Goal: Information Seeking & Learning: Check status

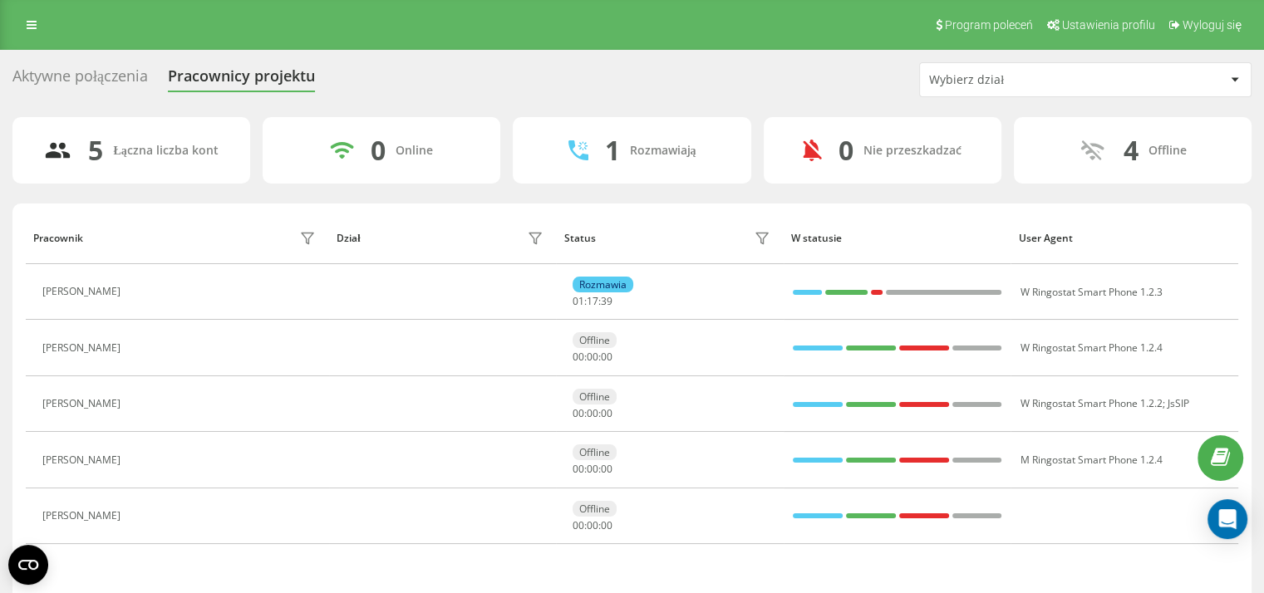
click at [806, 292] on div at bounding box center [807, 292] width 29 height 5
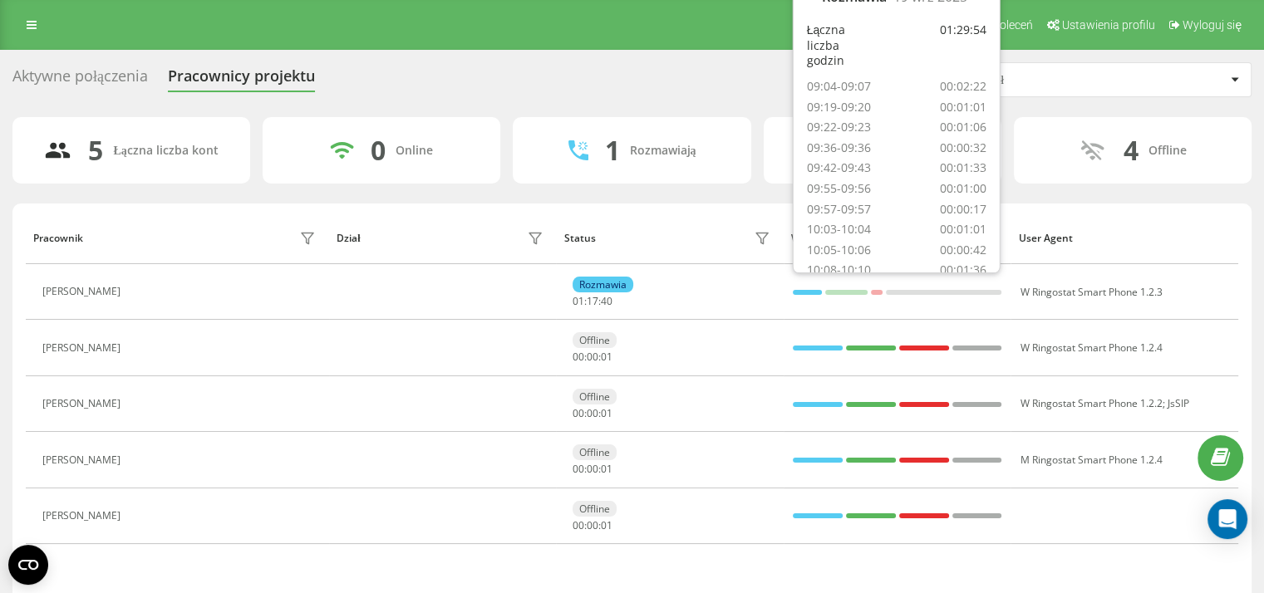
scroll to position [93, 0]
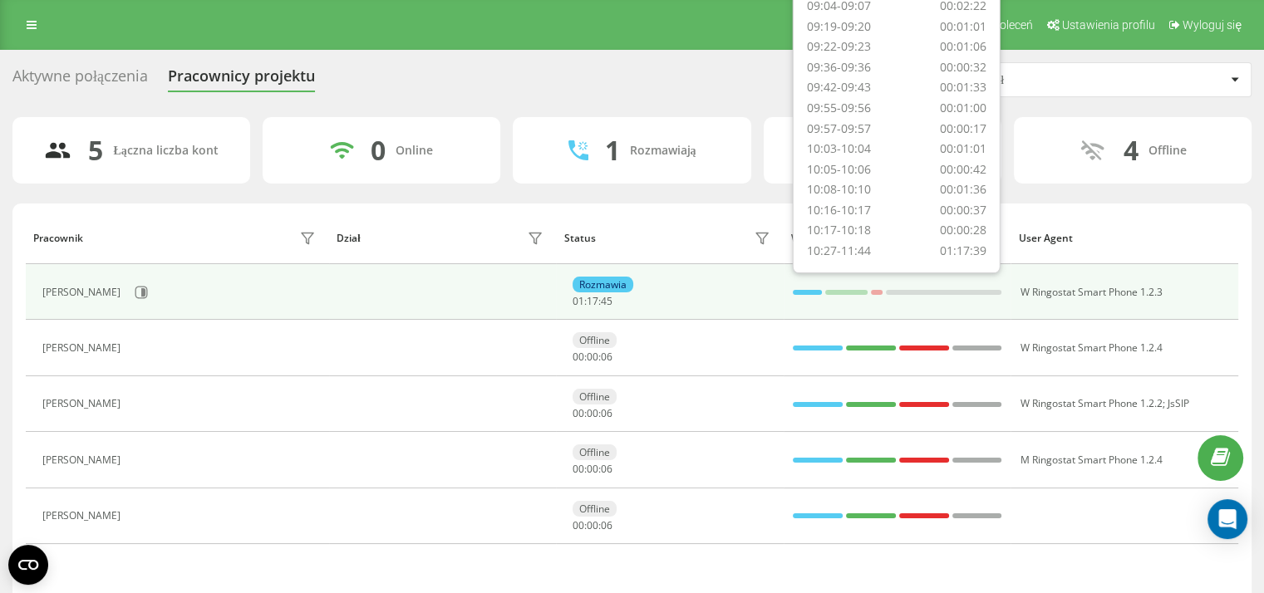
click at [852, 292] on div at bounding box center [846, 292] width 42 height 5
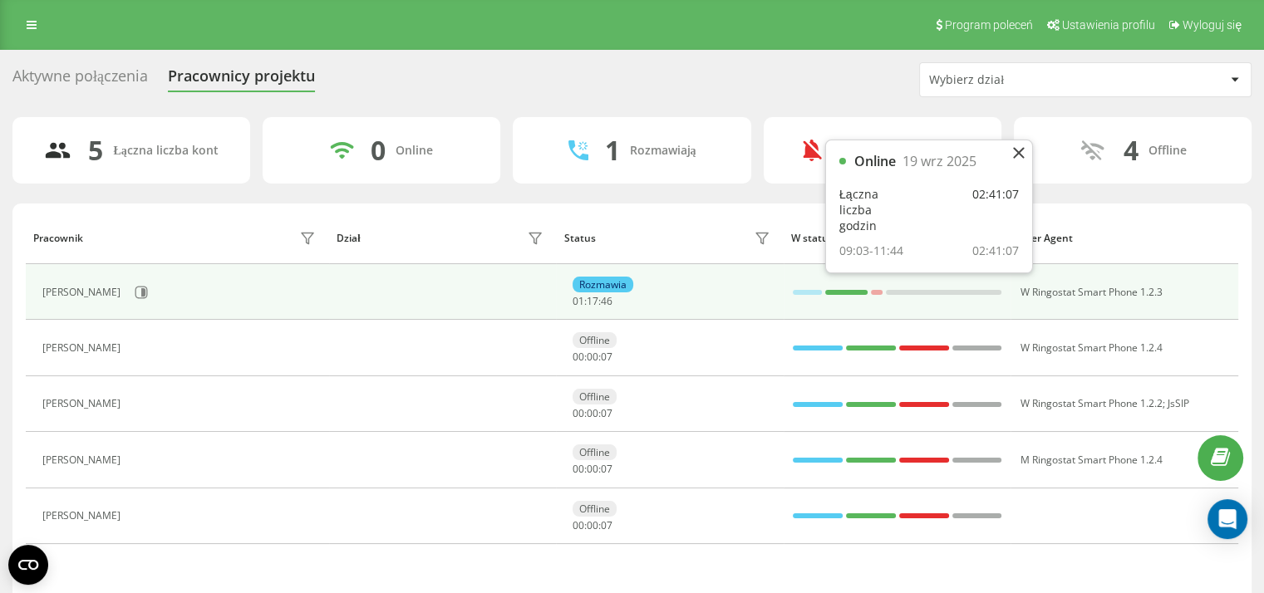
click at [801, 292] on div at bounding box center [807, 292] width 29 height 5
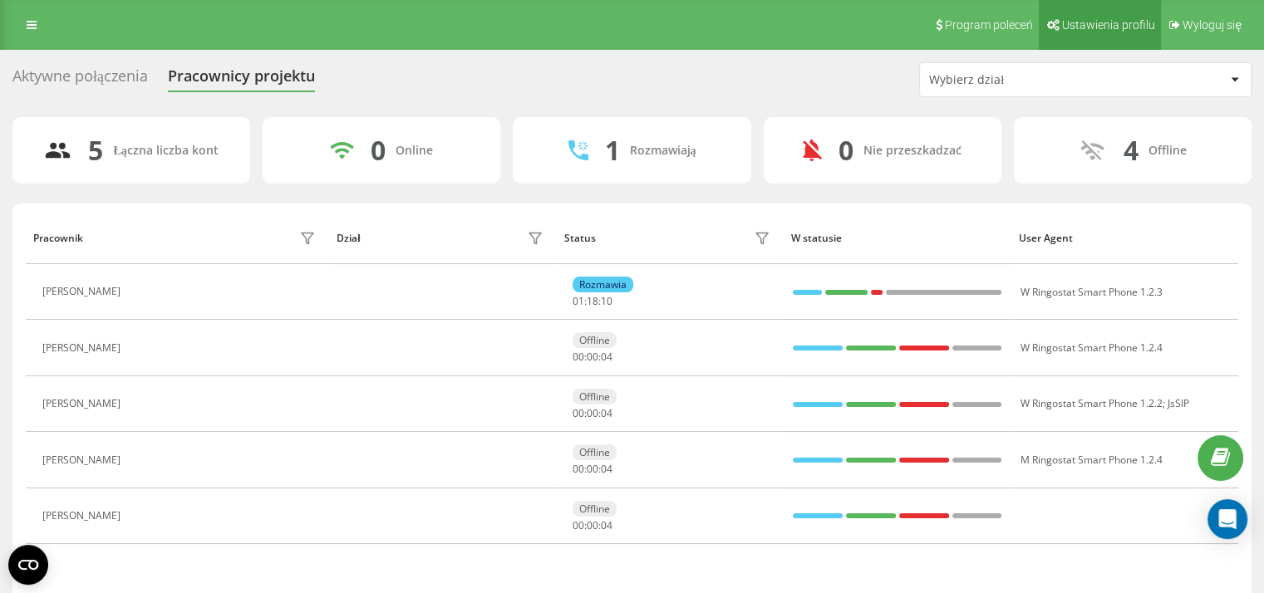
click at [1063, 32] on link "Ustawienia profilu" at bounding box center [1099, 25] width 122 height 50
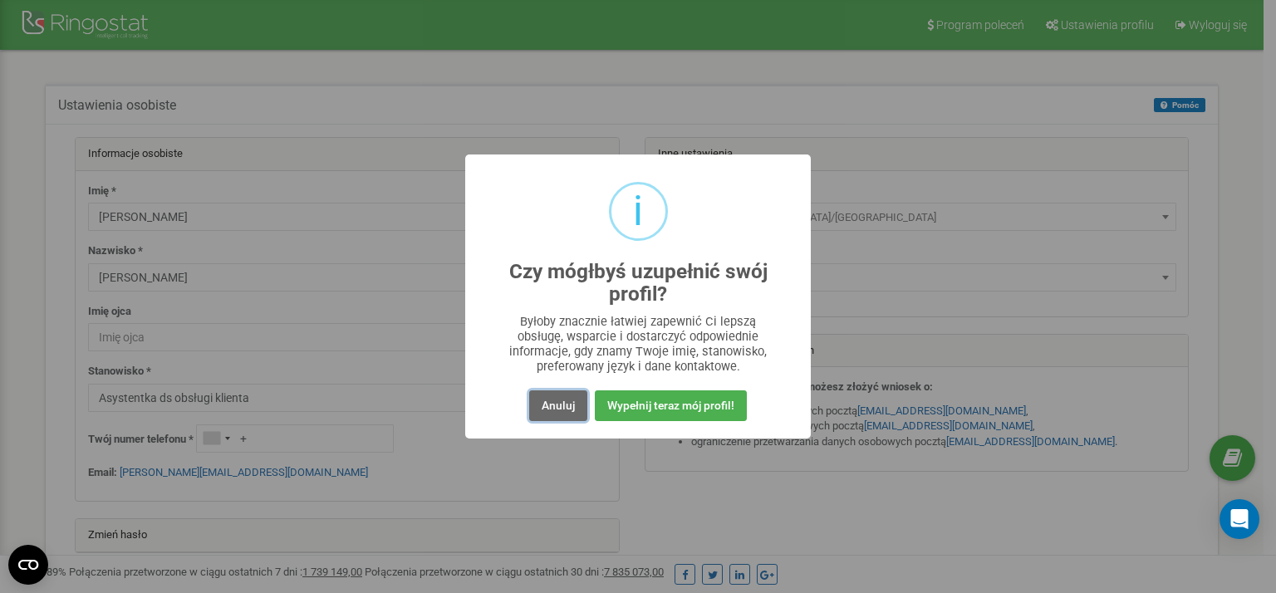
click at [572, 408] on button "Anuluj" at bounding box center [558, 405] width 58 height 31
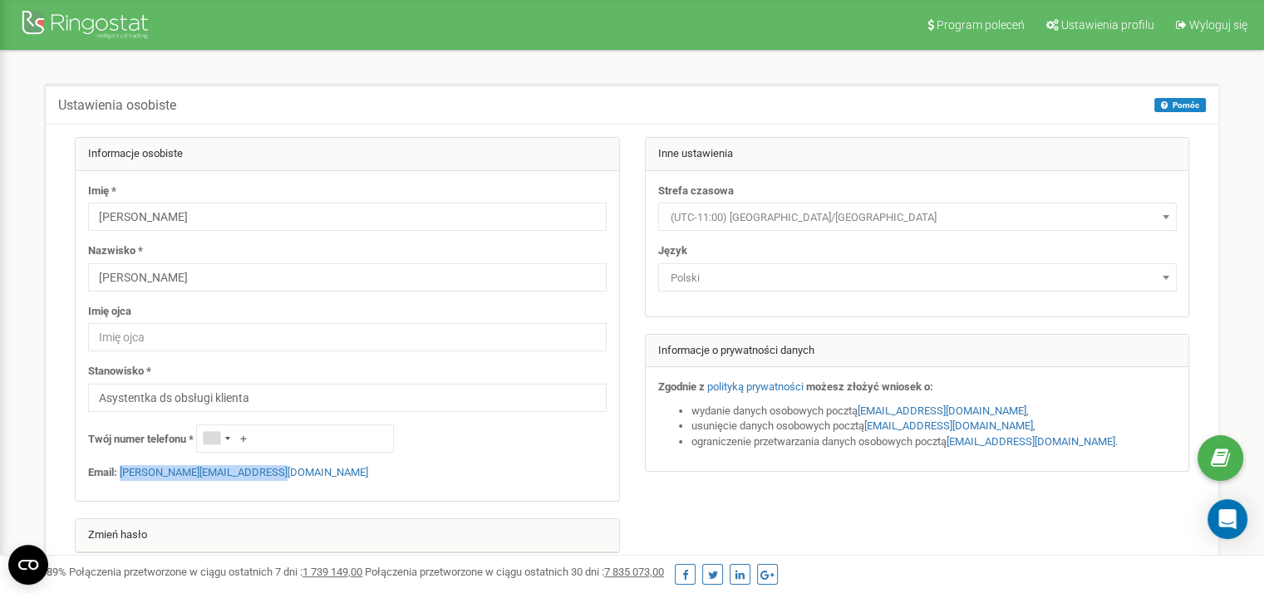
drag, startPoint x: 234, startPoint y: 469, endPoint x: 120, endPoint y: 464, distance: 114.8
click at [120, 464] on div "Imię * Karolina Nazwisko * Hess Imię ojca Stanowisko * Asystentka ds obsługi kl…" at bounding box center [347, 336] width 543 height 331
copy link "Karolina.hess@head-energy.pl"
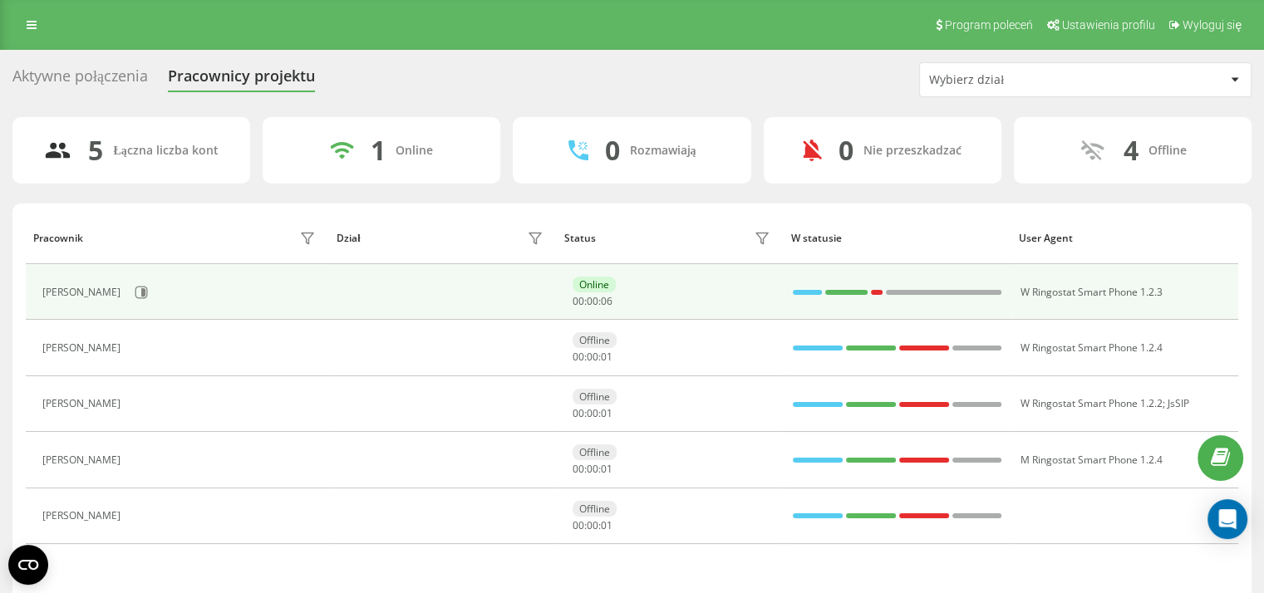
click at [812, 292] on div at bounding box center [807, 292] width 29 height 5
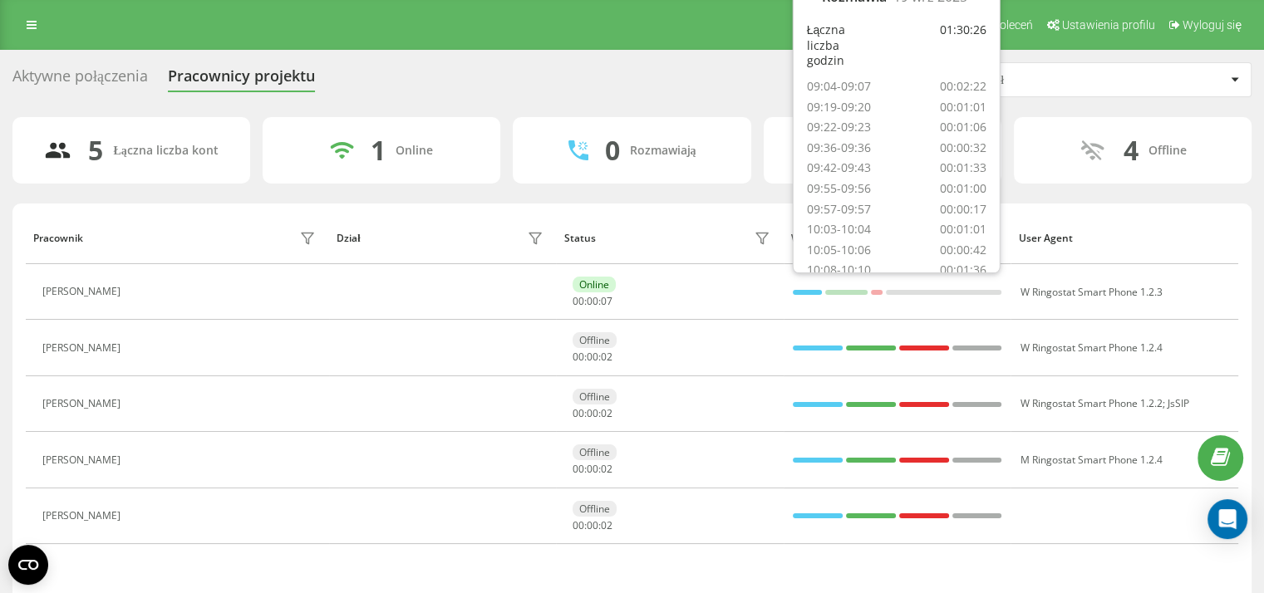
scroll to position [93, 0]
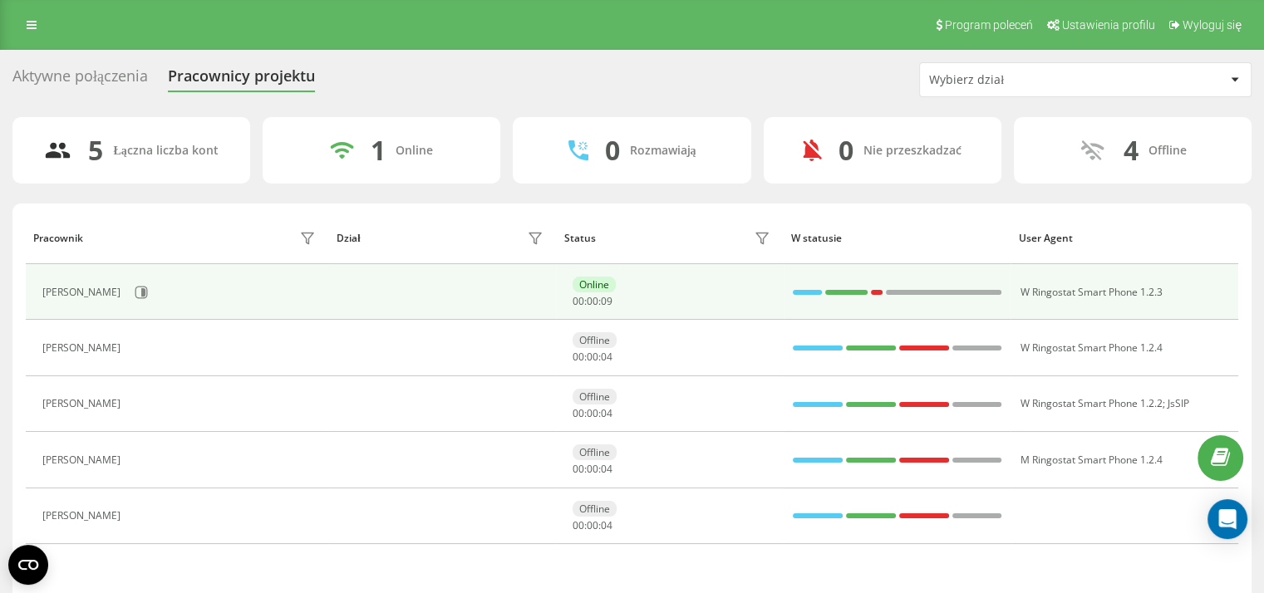
click at [842, 290] on div at bounding box center [846, 292] width 42 height 5
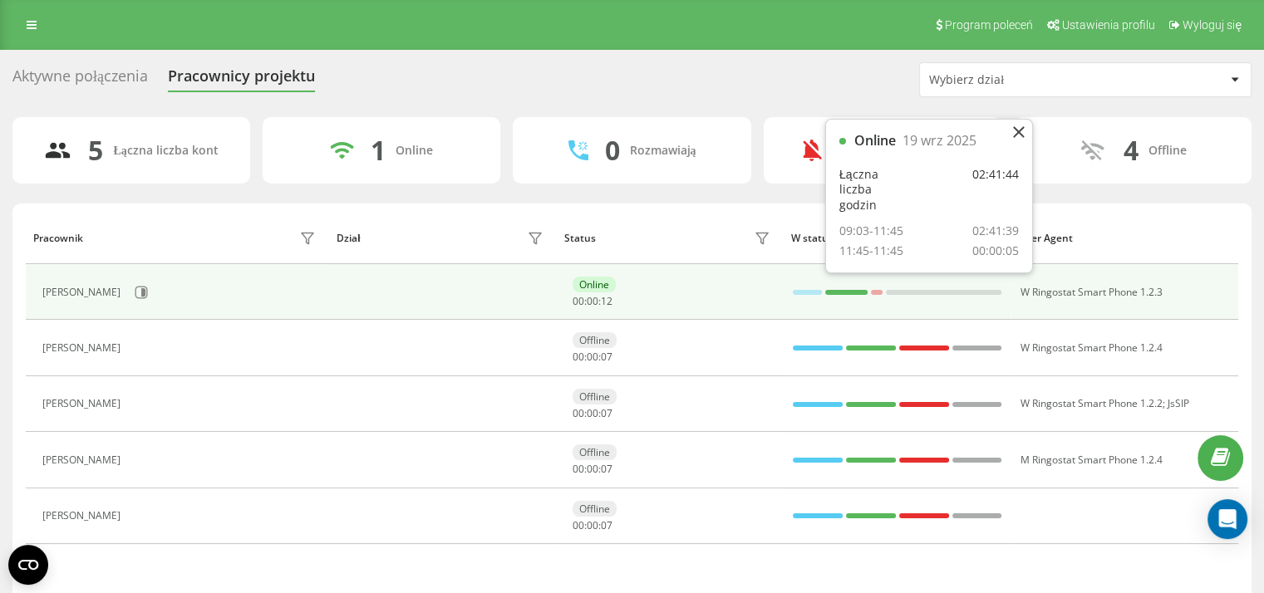
click at [811, 292] on div at bounding box center [807, 292] width 29 height 5
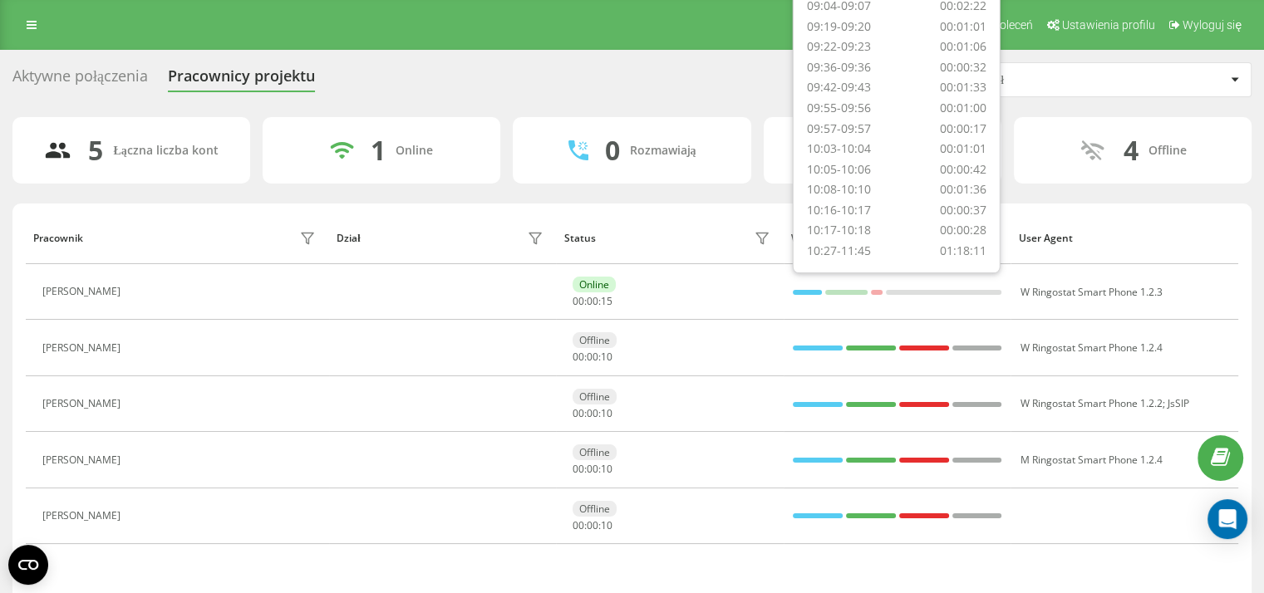
scroll to position [0, 0]
click at [755, 75] on div "Aktywne połączenia Pracownicy projektu Wybierz dział" at bounding box center [631, 79] width 1239 height 35
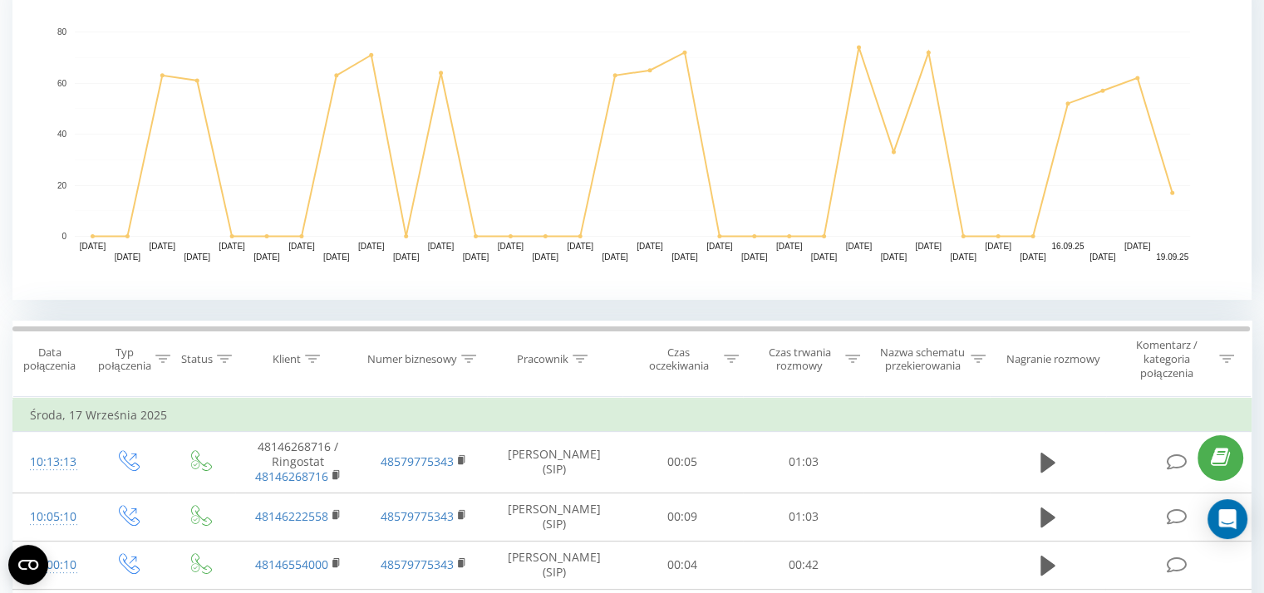
scroll to position [300, 0]
